Goal: Transaction & Acquisition: Purchase product/service

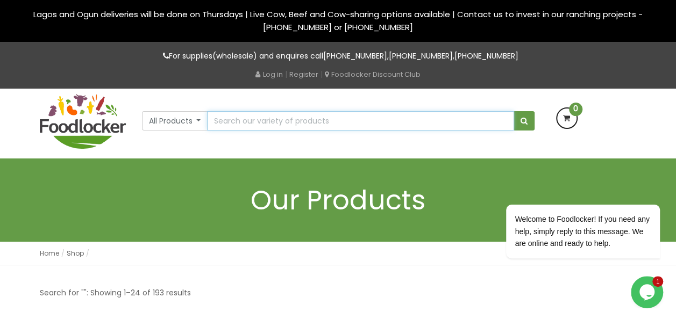
click at [252, 124] on input "text" at bounding box center [360, 120] width 306 height 19
type input "chiken franks"
click at [513, 111] on button "submit" at bounding box center [523, 120] width 21 height 19
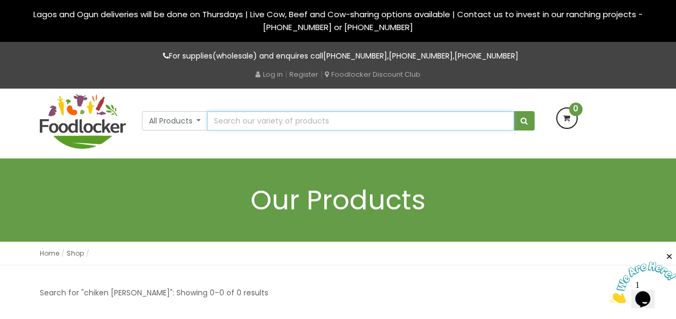
click at [227, 120] on input "text" at bounding box center [360, 120] width 306 height 19
type input "By Keskin Sausage chicken [PERSON_NAME]"
click at [221, 123] on input "text" at bounding box center [360, 120] width 306 height 19
type input "Ama Wonder Garlic Powder"
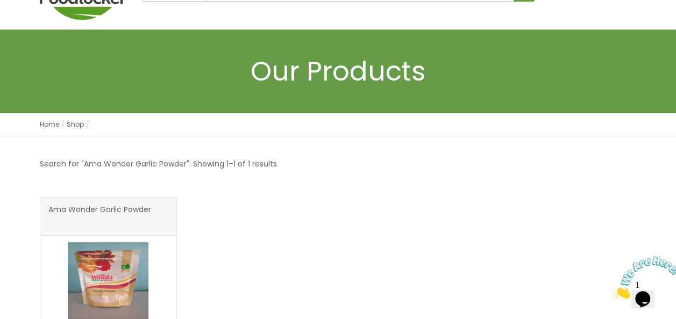
scroll to position [194, 0]
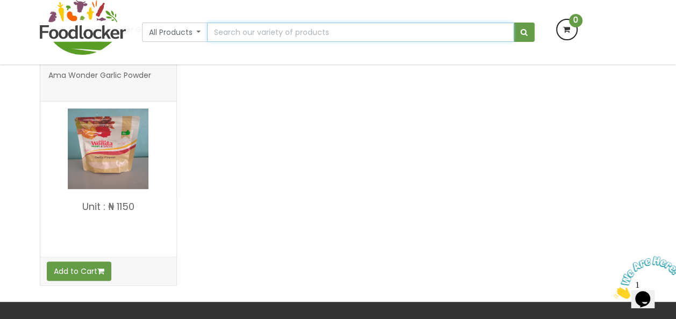
click at [223, 35] on input "text" at bounding box center [360, 32] width 306 height 19
type input "a"
click at [227, 34] on input "text" at bounding box center [360, 32] width 306 height 19
type input "Mama Gold Flour"
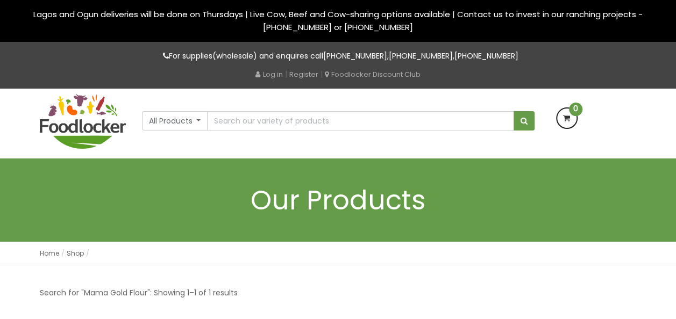
click at [16, 263] on div "Home Shop Shop" at bounding box center [338, 254] width 676 height 24
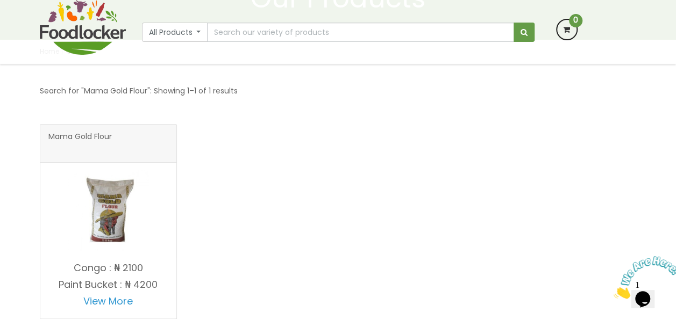
scroll to position [215, 0]
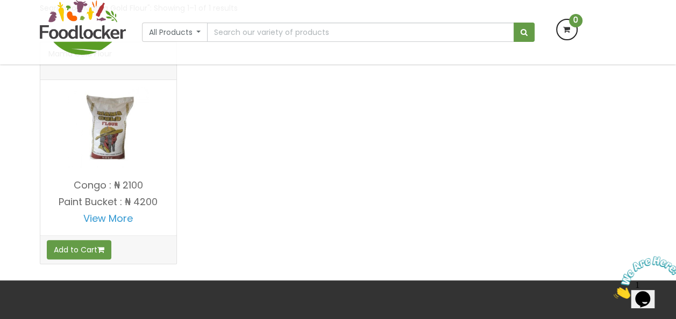
click at [105, 144] on img at bounding box center [108, 127] width 81 height 81
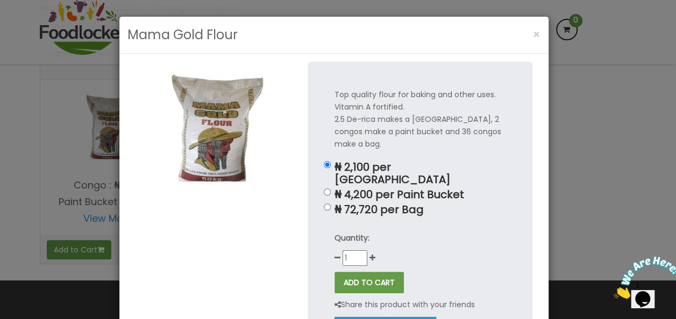
click at [37, 151] on div "Mama Gold Flour × Top quality flour for baking and other uses. Vitamin A fortif…" at bounding box center [338, 159] width 676 height 319
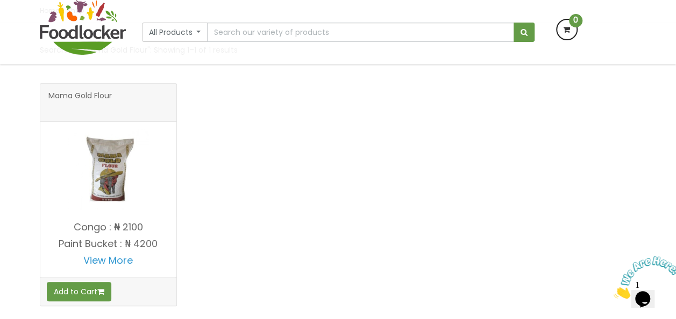
scroll to position [172, 0]
click at [102, 98] on span "Mama Gold Flour" at bounding box center [79, 104] width 63 height 22
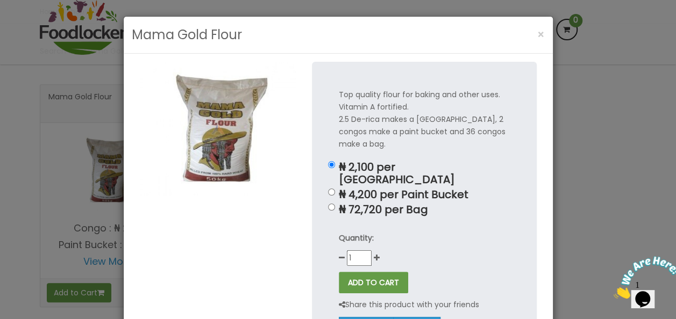
click at [316, 129] on div "Top quality flour for baking and other uses. Vitamin A fortified. 2.5 De-rica m…" at bounding box center [424, 213] width 225 height 302
click at [537, 33] on span "×" at bounding box center [541, 35] width 8 height 16
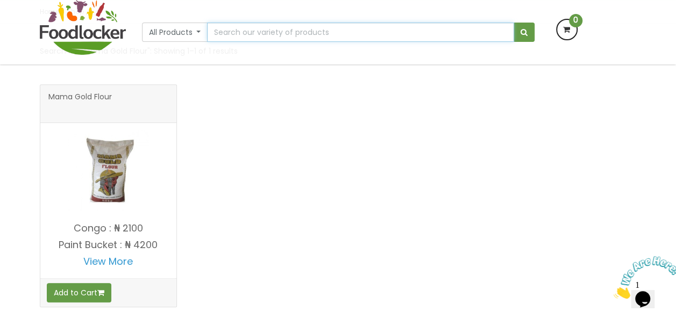
click at [254, 31] on input "text" at bounding box center [360, 32] width 306 height 19
type input "yeast"
click at [513, 23] on button "submit" at bounding box center [523, 32] width 21 height 19
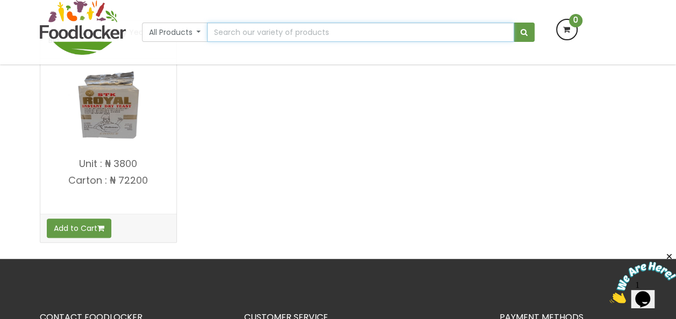
click at [258, 34] on input "text" at bounding box center [360, 32] width 306 height 19
type input "chicken liver"
click at [513, 23] on button "submit" at bounding box center [523, 32] width 21 height 19
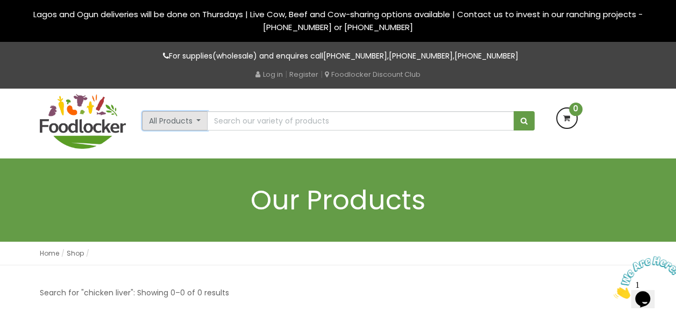
click at [175, 121] on button "All Products" at bounding box center [175, 120] width 66 height 19
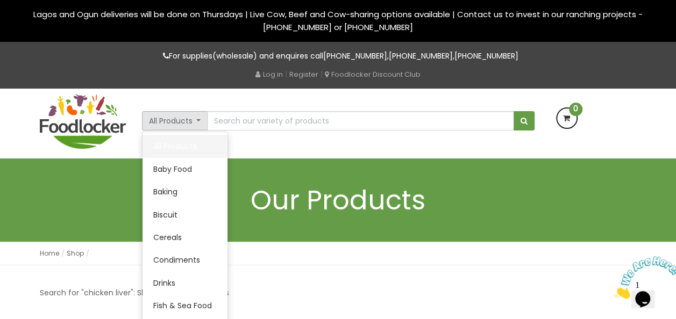
click at [177, 145] on link "All Products" at bounding box center [184, 146] width 85 height 23
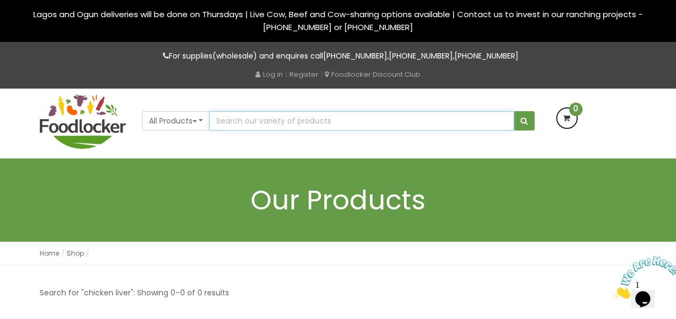
click at [250, 125] on input "text" at bounding box center [361, 120] width 304 height 19
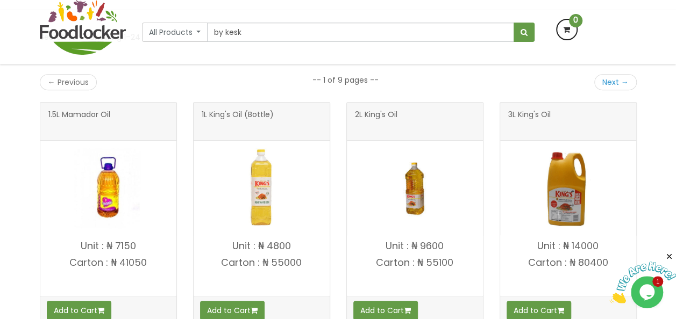
type input "By Keskin Sausage chicken [PERSON_NAME]"
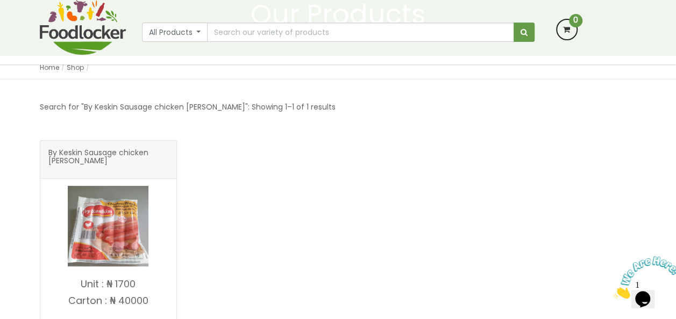
scroll to position [126, 0]
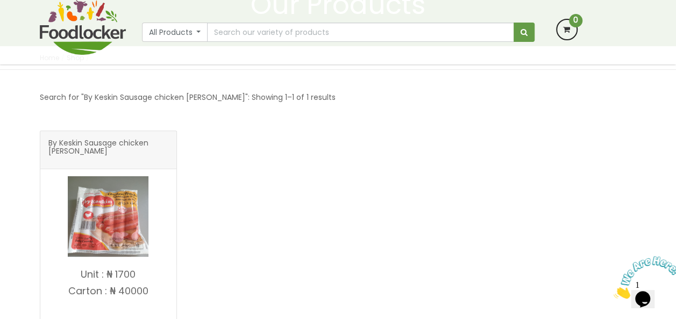
click at [114, 212] on img at bounding box center [108, 216] width 81 height 81
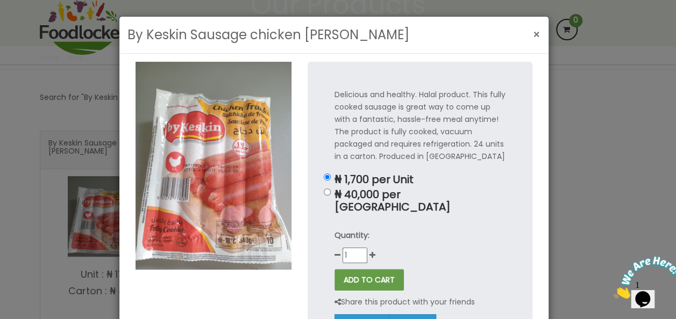
click at [533, 32] on span "×" at bounding box center [537, 35] width 8 height 16
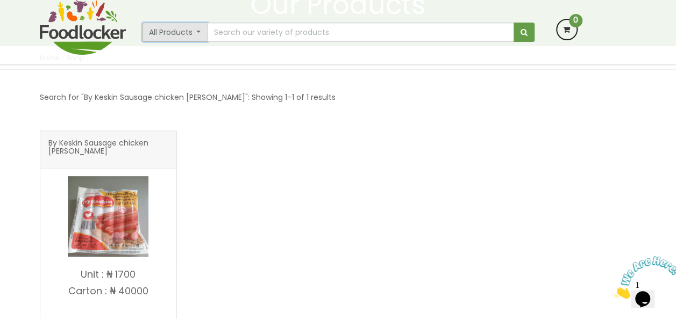
click at [174, 31] on button "All Products" at bounding box center [175, 32] width 66 height 19
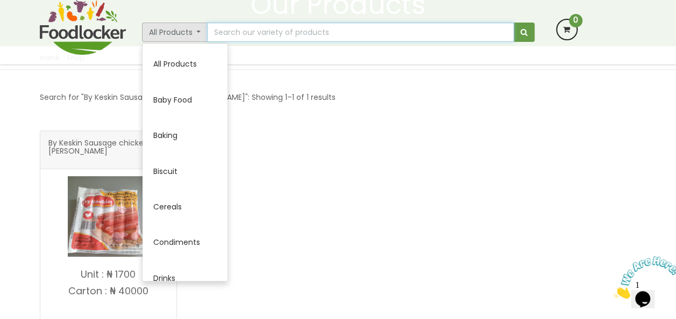
click at [243, 31] on input "text" at bounding box center [360, 32] width 306 height 19
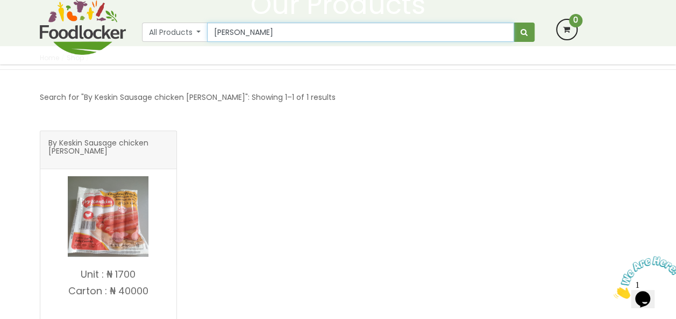
type input "Minu Chicken Sausage (10 franks)"
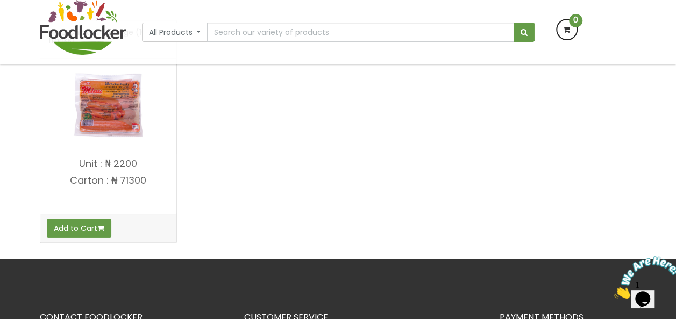
click at [105, 116] on img at bounding box center [108, 106] width 81 height 81
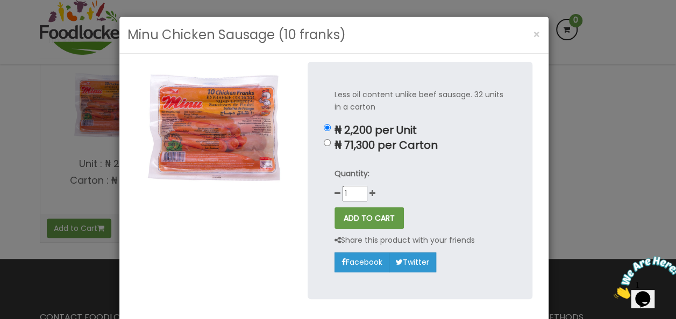
click at [78, 285] on div "Minu Chicken Sausage (10 franks) × Less oil content unlike beef sausage. 32 uni…" at bounding box center [338, 159] width 676 height 319
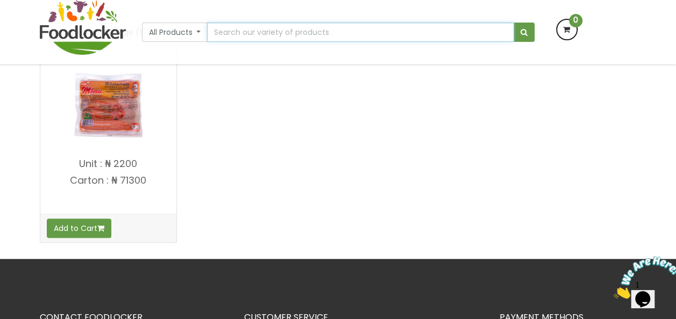
click at [312, 33] on input "text" at bounding box center [360, 32] width 306 height 19
type input "By Keskin Sausage chicken [PERSON_NAME]"
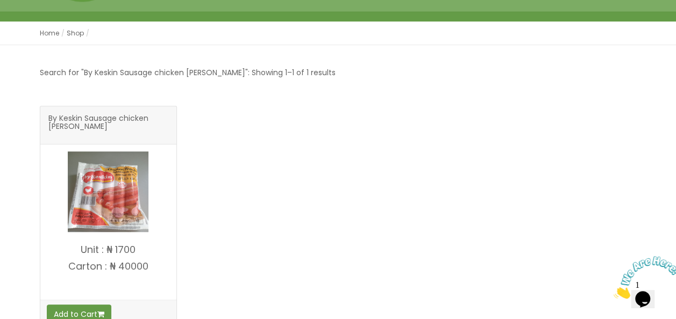
scroll to position [172, 0]
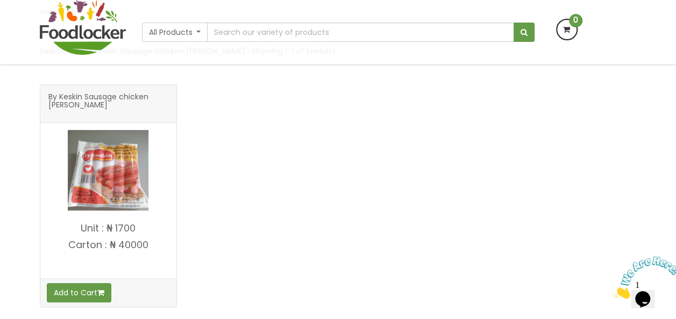
click at [123, 163] on img at bounding box center [108, 170] width 81 height 81
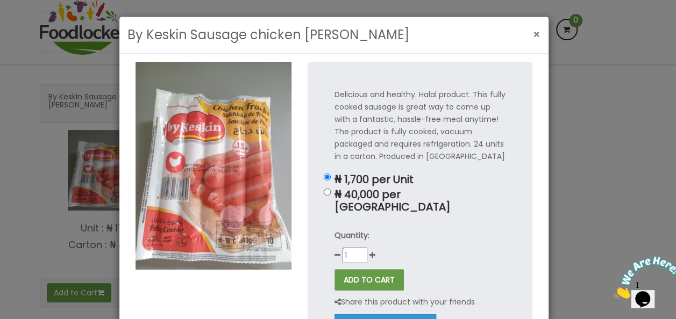
click at [533, 33] on span "×" at bounding box center [537, 35] width 8 height 16
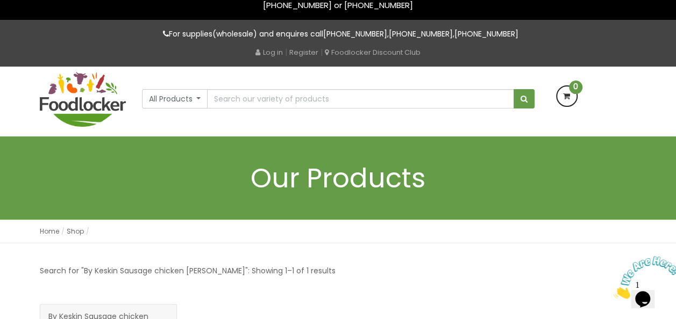
scroll to position [23, 0]
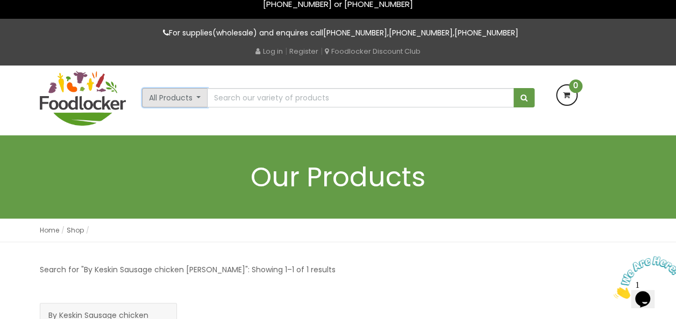
click at [162, 100] on button "All Products" at bounding box center [175, 97] width 66 height 19
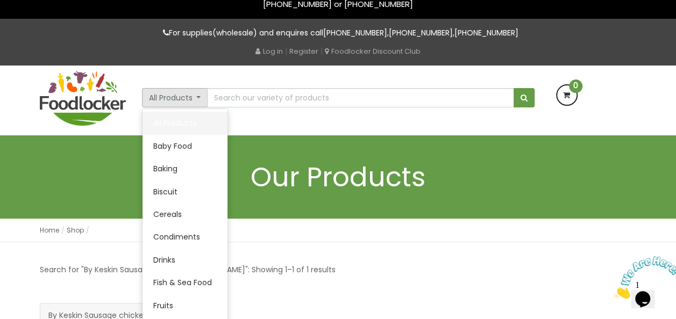
click at [166, 125] on link "All Products" at bounding box center [184, 123] width 85 height 23
